Goal: Transaction & Acquisition: Purchase product/service

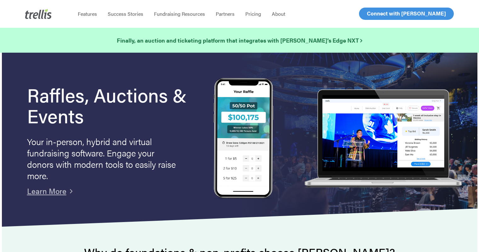
drag, startPoint x: 0, startPoint y: 0, endPoint x: 373, endPoint y: 14, distance: 373.3
click at [373, 14] on span "Log In" at bounding box center [373, 14] width 15 height 8
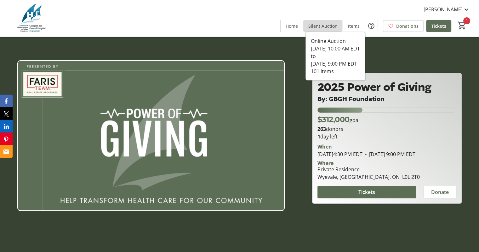
click at [320, 25] on span "Silent Auction" at bounding box center [322, 26] width 29 height 7
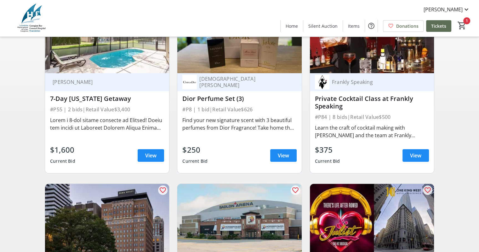
scroll to position [126, 0]
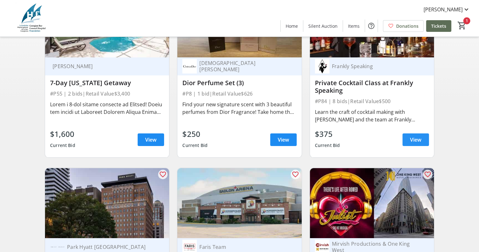
click at [408, 141] on span at bounding box center [415, 139] width 26 height 15
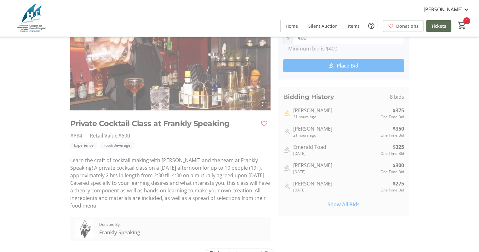
scroll to position [63, 0]
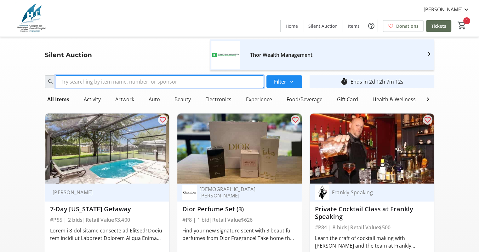
click at [179, 83] on input "Search" at bounding box center [160, 81] width 208 height 13
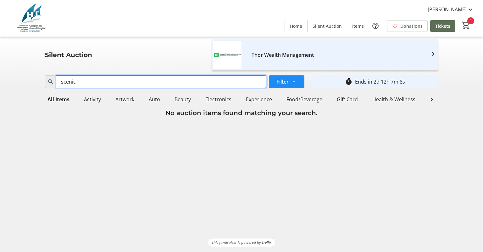
type input "scenic"
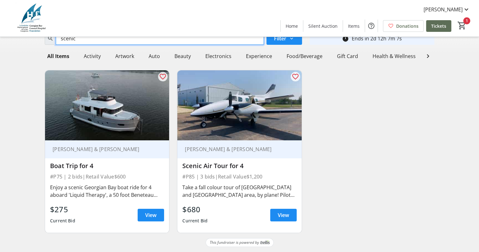
scroll to position [48, 0]
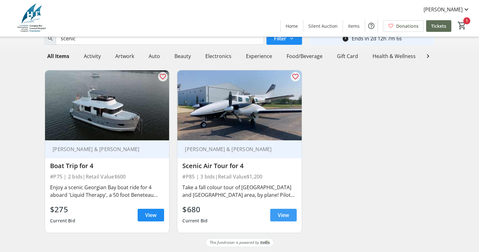
click at [279, 214] on span "View" at bounding box center [283, 215] width 11 height 8
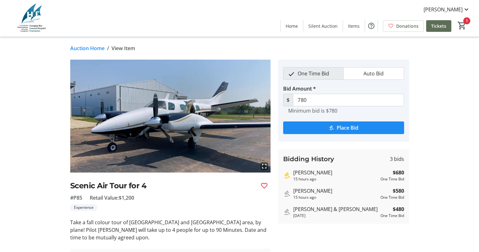
scroll to position [31, 0]
